Goal: Information Seeking & Learning: Learn about a topic

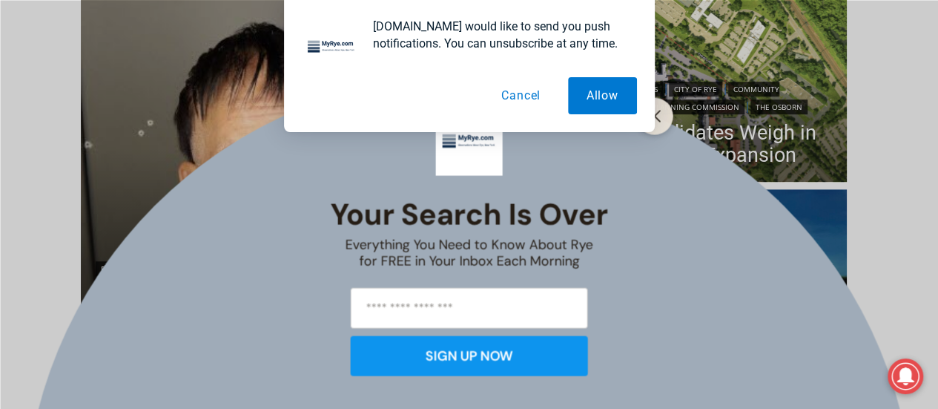
click at [526, 97] on button "Cancel" at bounding box center [521, 95] width 76 height 37
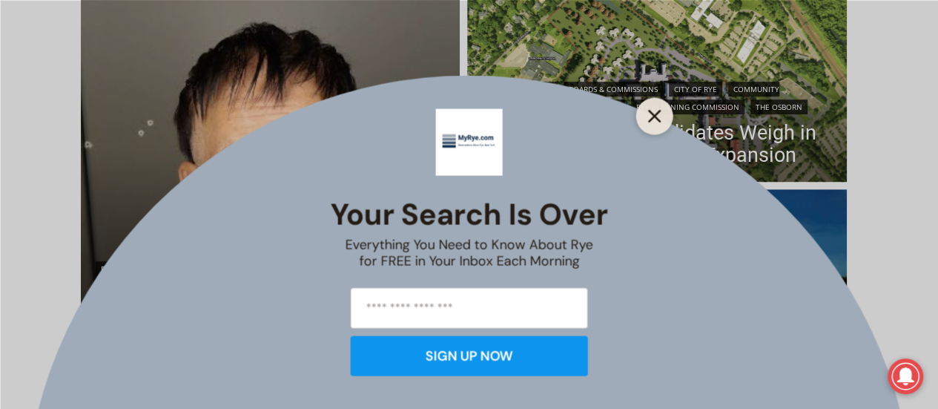
click at [659, 112] on line "Close" at bounding box center [654, 116] width 10 height 10
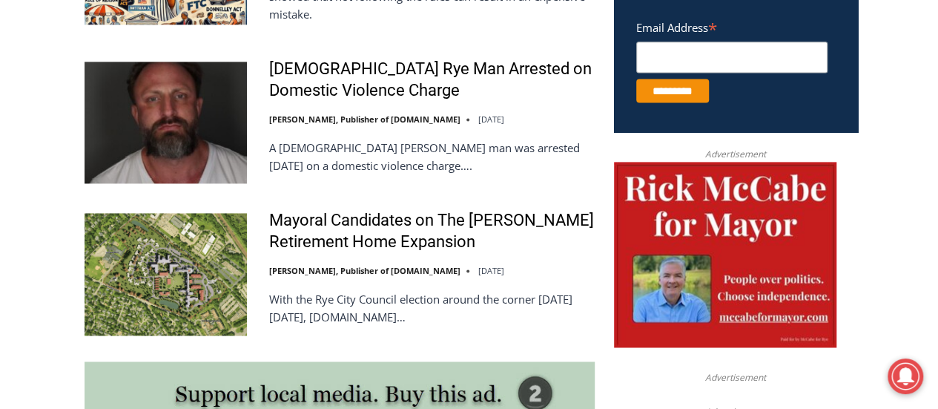
scroll to position [1086, 0]
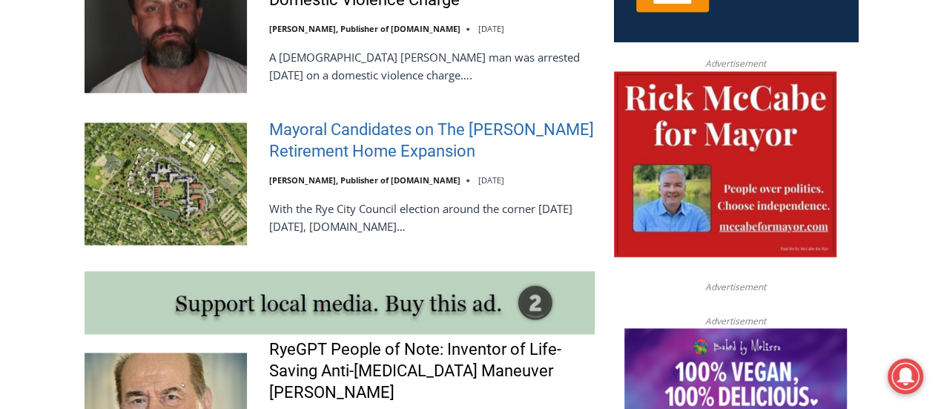
click at [334, 133] on link "Mayoral Candidates on The [PERSON_NAME] Retirement Home Expansion" at bounding box center [432, 140] width 326 height 42
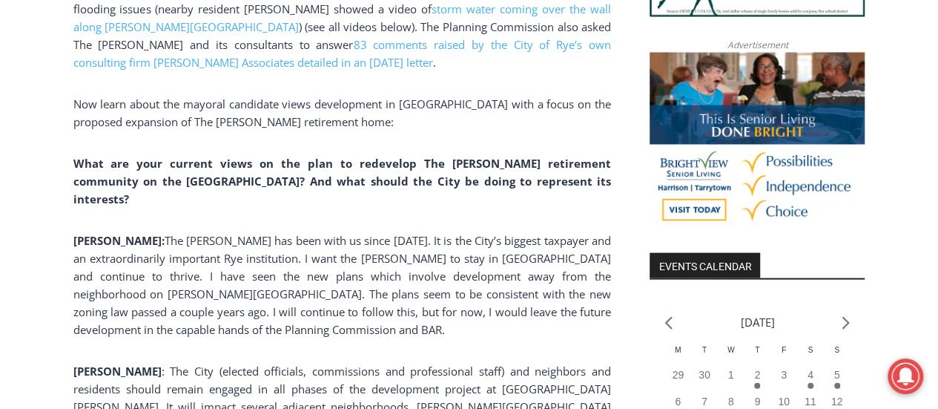
scroll to position [1234, 0]
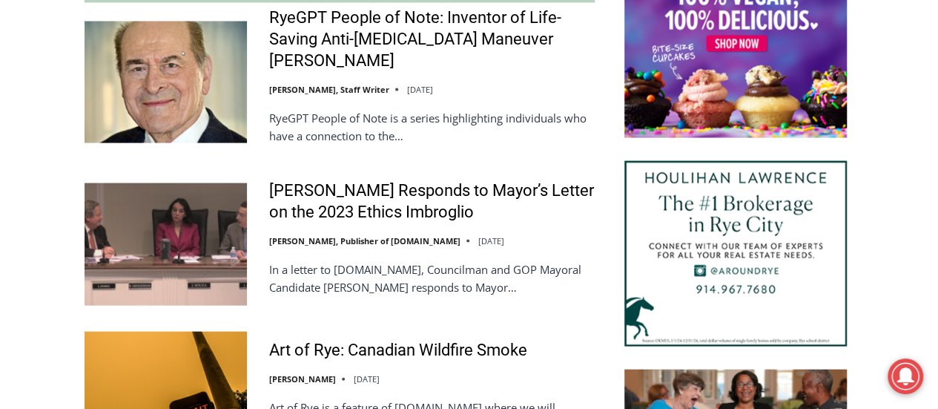
scroll to position [1531, 0]
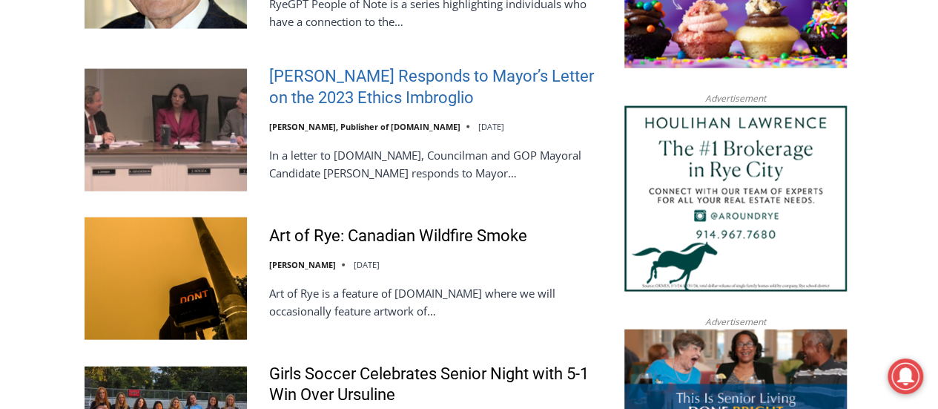
click at [375, 78] on link "[PERSON_NAME] Responds to Mayor’s Letter on the 2023 Ethics Imbroglio" at bounding box center [432, 87] width 326 height 42
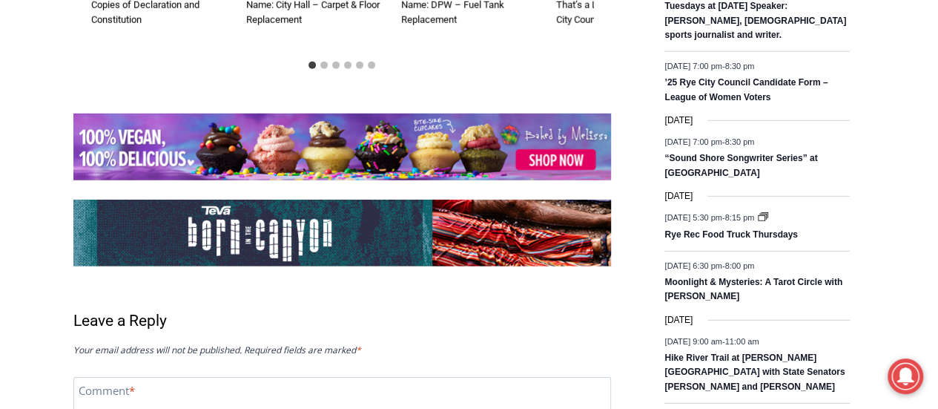
scroll to position [1929, 0]
